Goal: Navigation & Orientation: Find specific page/section

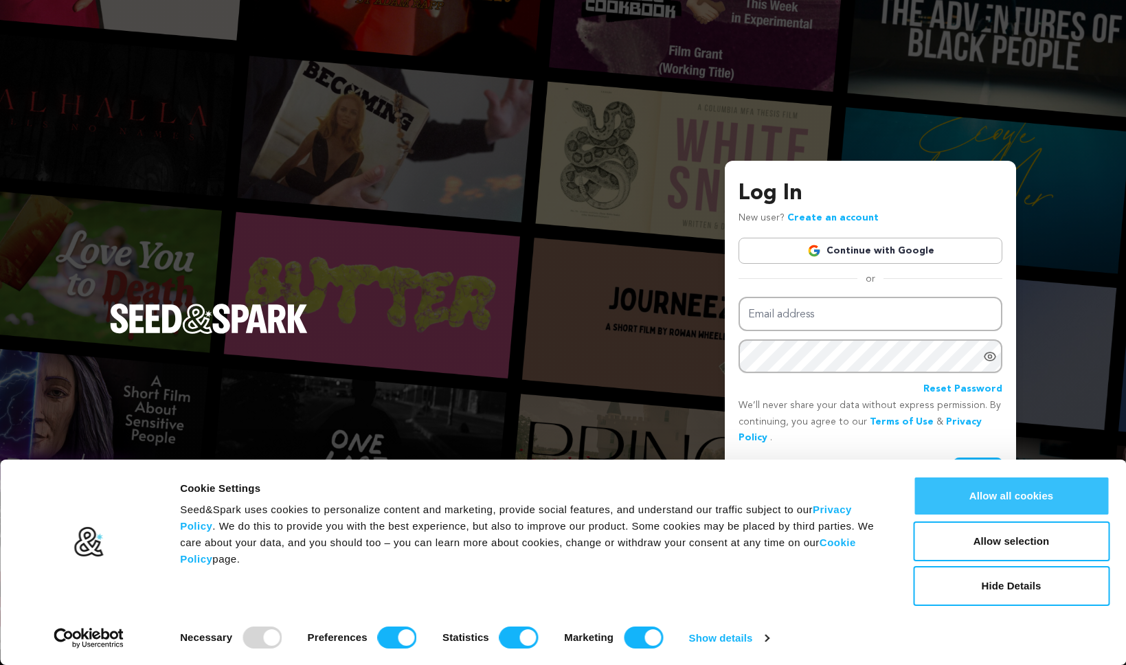
click at [1012, 487] on button "Allow all cookies" at bounding box center [1011, 496] width 196 height 40
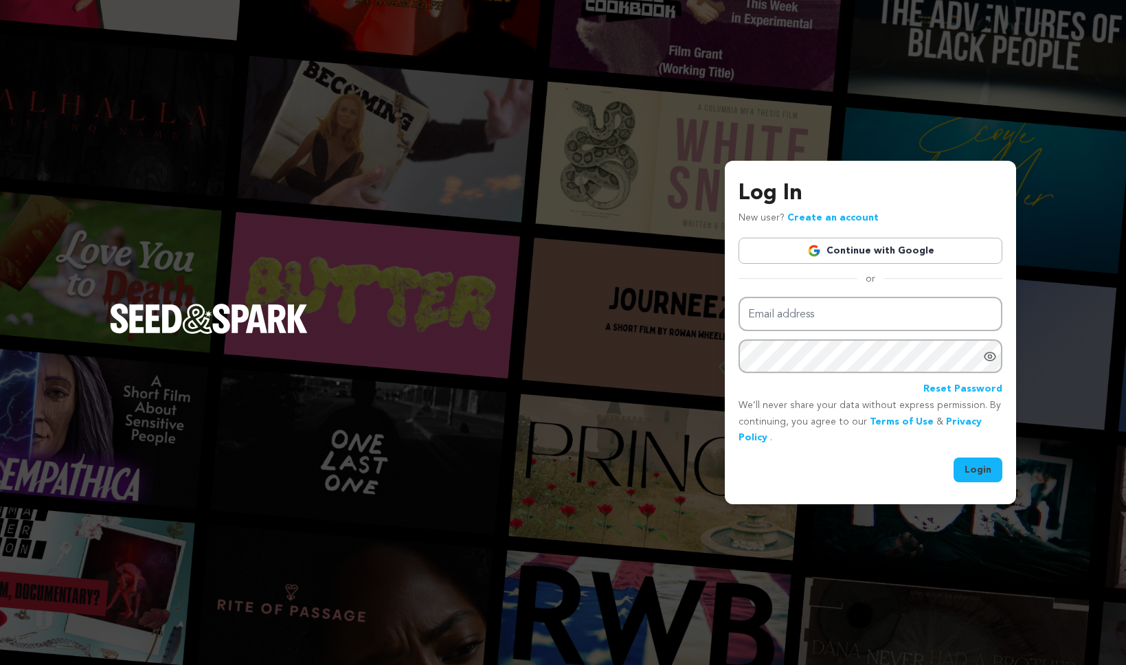
click at [899, 254] on link "Continue with Google" at bounding box center [871, 251] width 264 height 26
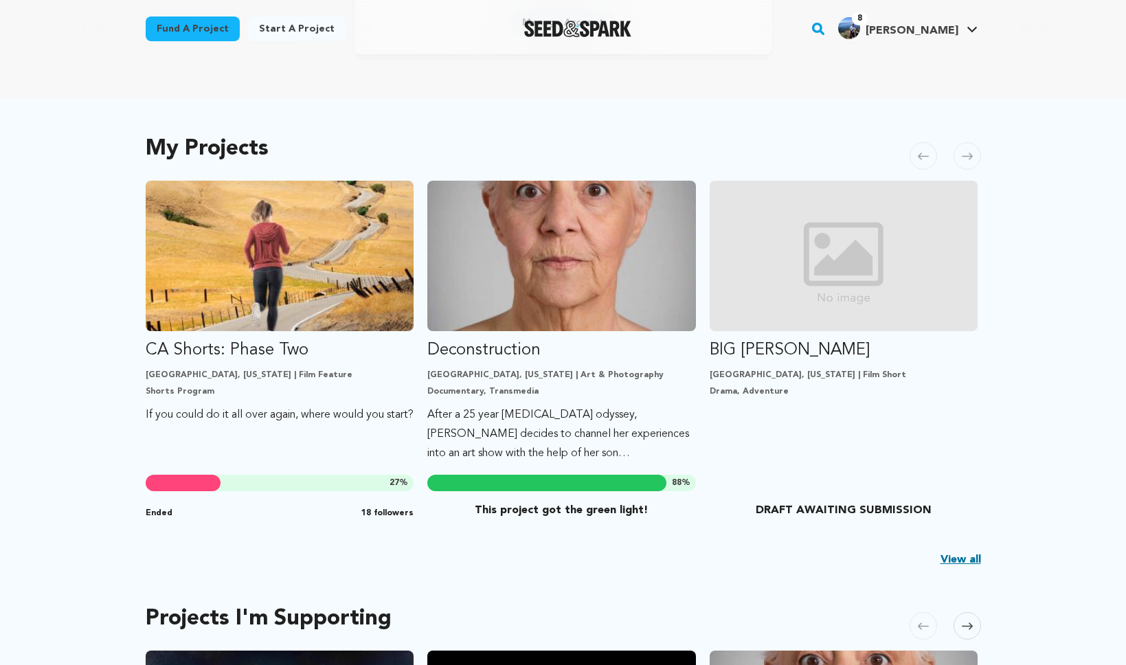
scroll to position [218, 0]
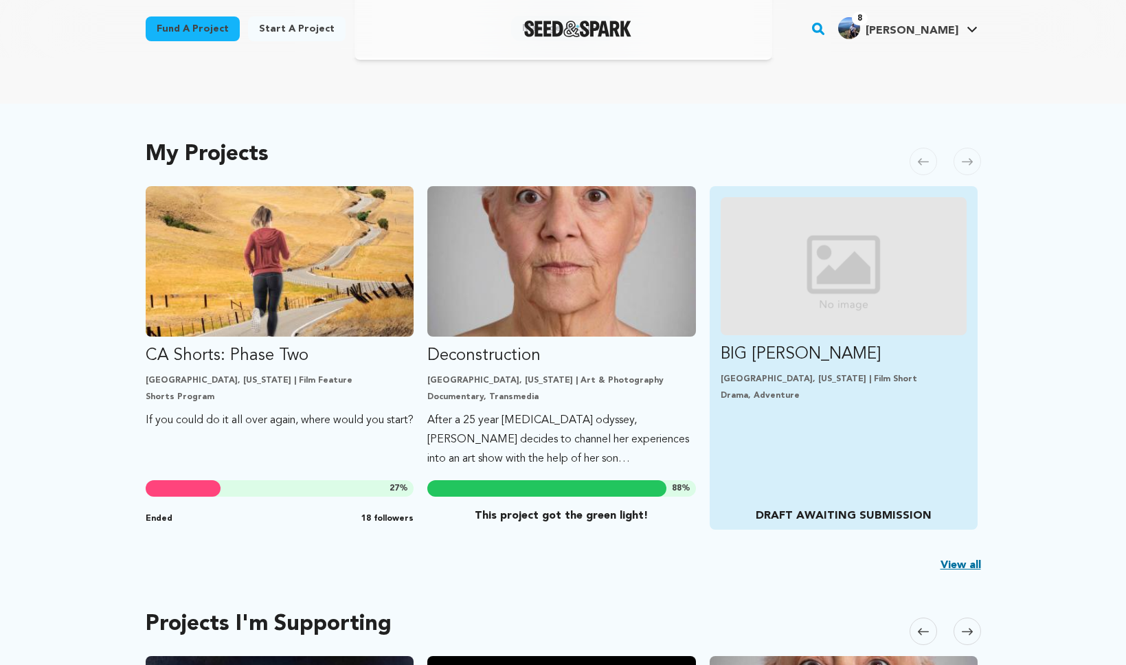
click at [830, 357] on p "BIG [PERSON_NAME]" at bounding box center [844, 355] width 247 height 22
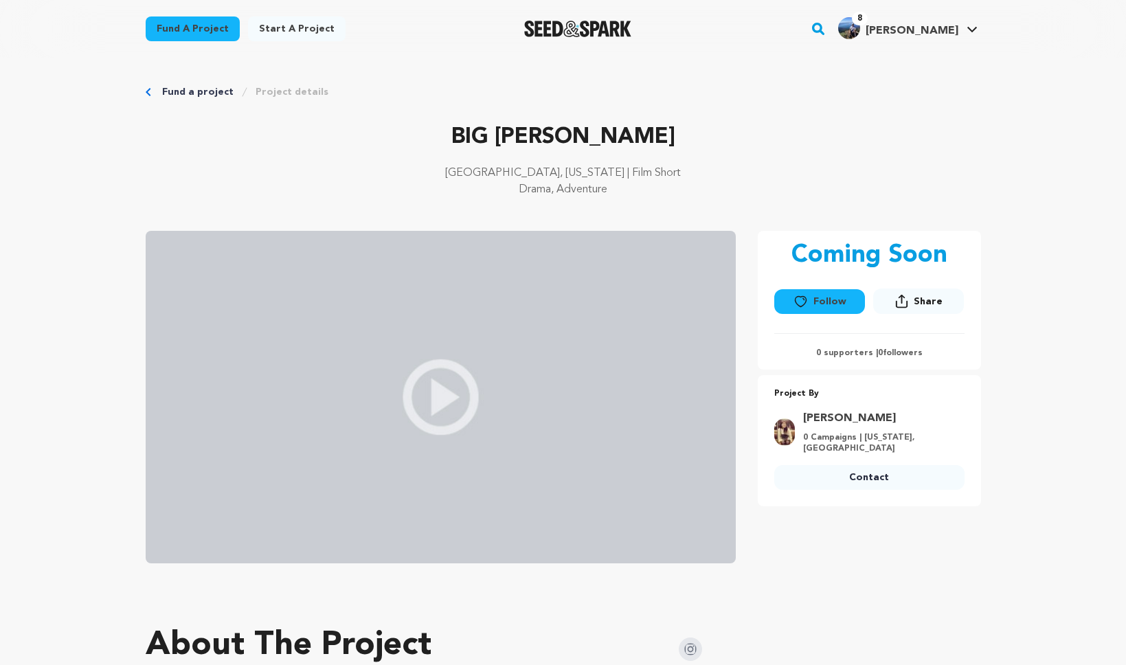
click at [923, 25] on div "8 Erik P." at bounding box center [898, 28] width 120 height 22
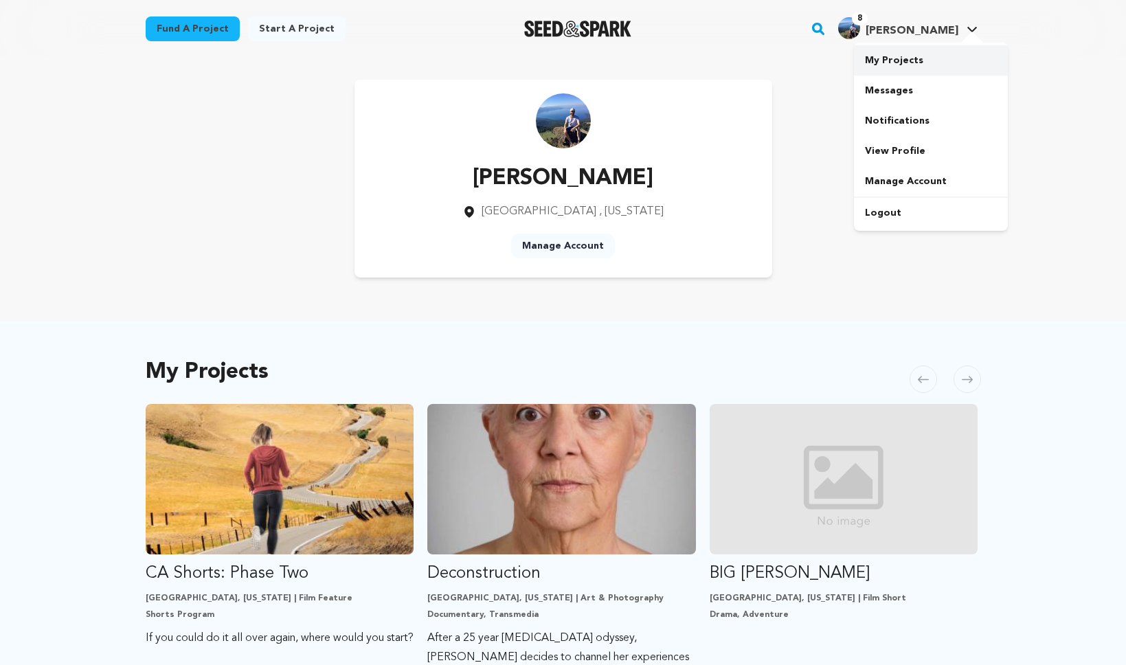
click at [903, 58] on link "My Projects" at bounding box center [931, 60] width 154 height 30
